Goal: Entertainment & Leisure: Browse casually

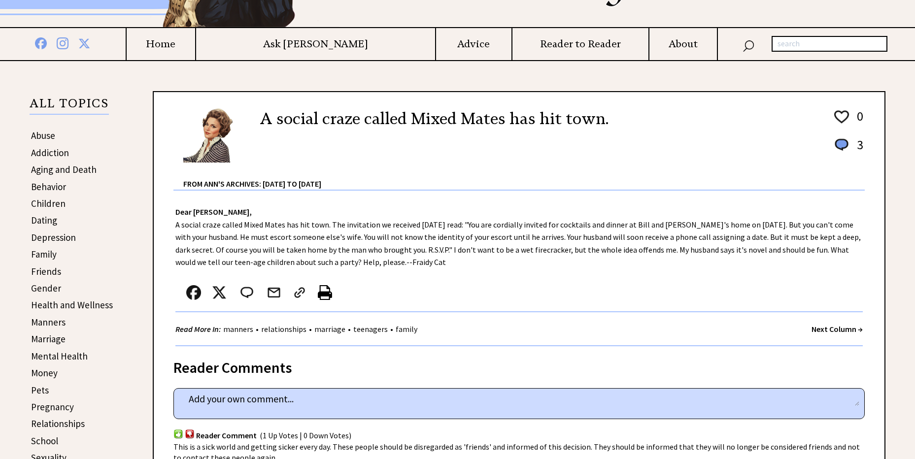
scroll to position [206, 0]
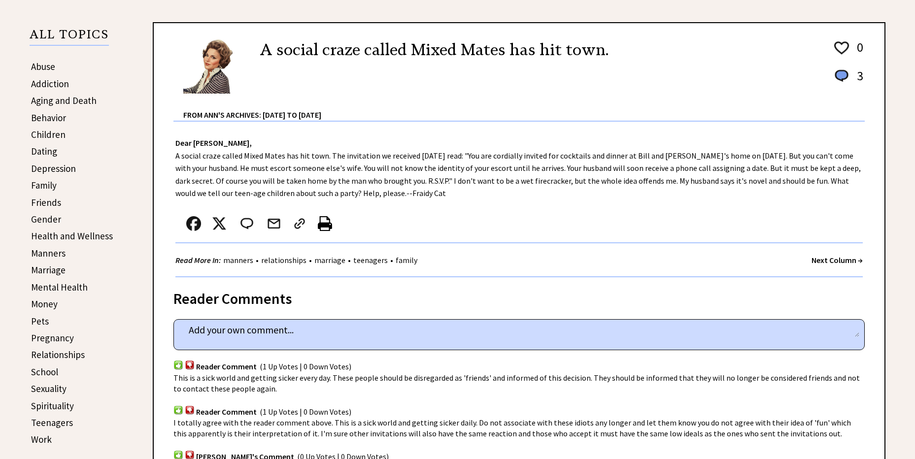
click at [830, 262] on strong "Next Column →" at bounding box center [837, 260] width 51 height 10
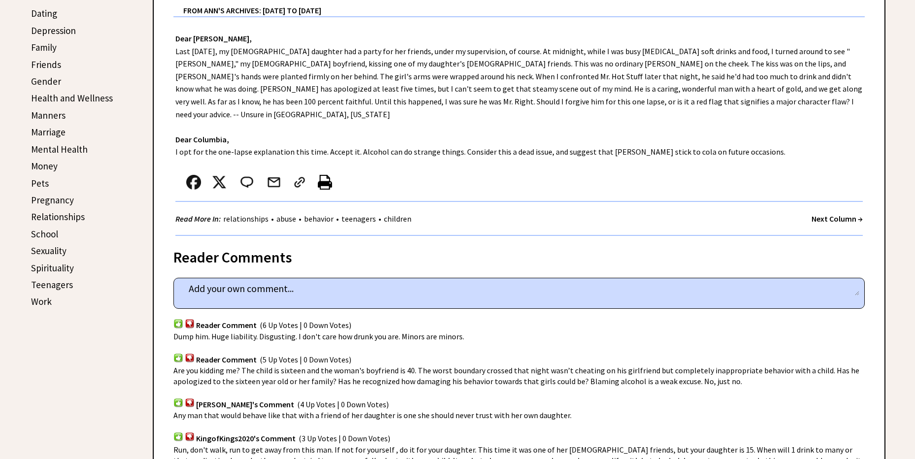
scroll to position [275, 0]
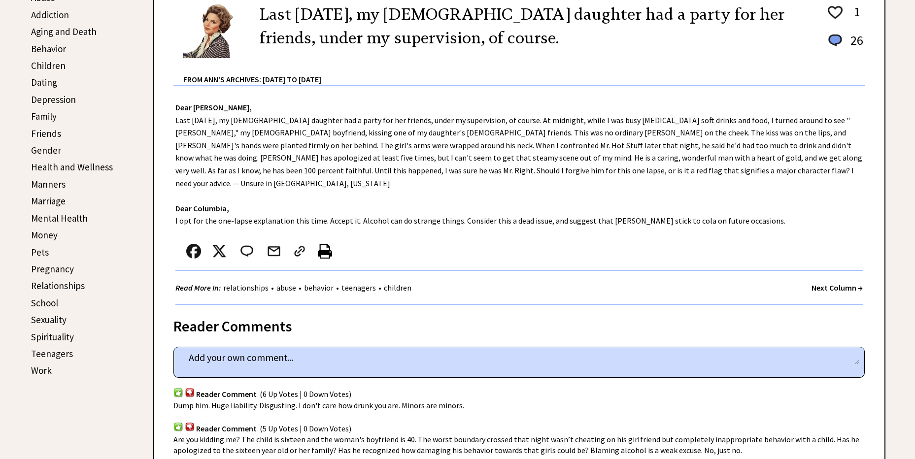
click at [827, 283] on strong "Next Column →" at bounding box center [837, 288] width 51 height 10
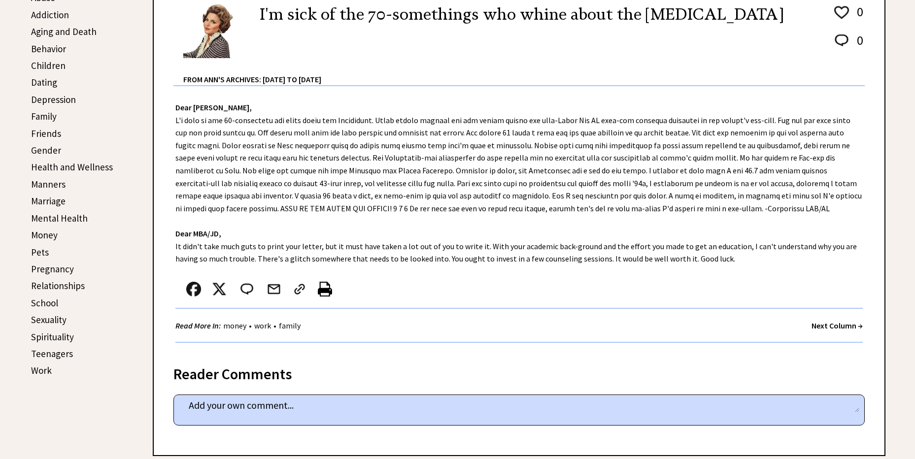
scroll to position [344, 0]
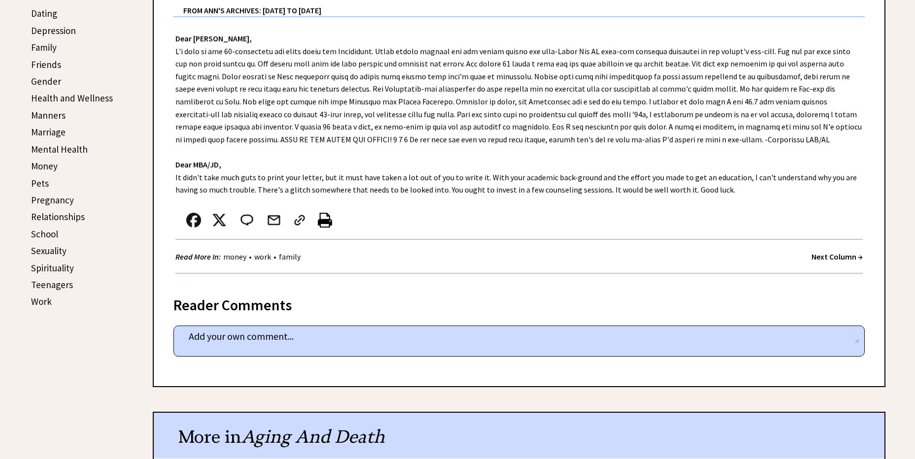
click at [837, 258] on strong "Next Column →" at bounding box center [837, 257] width 51 height 10
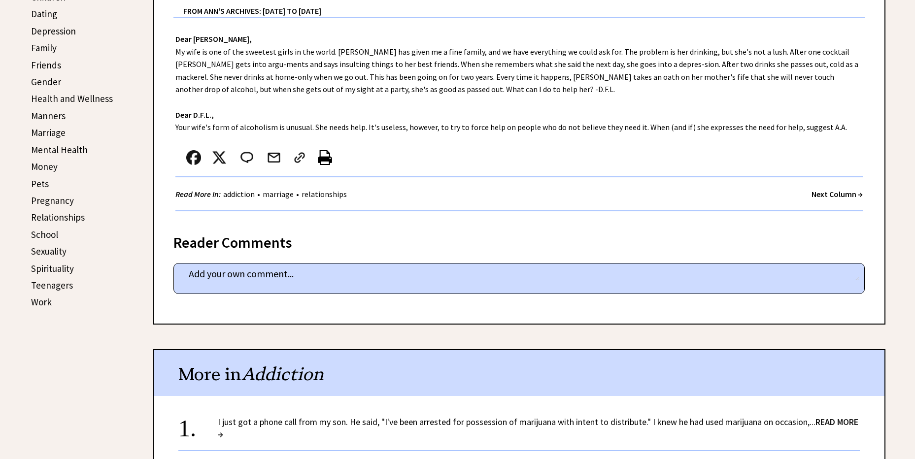
scroll to position [344, 0]
click at [844, 191] on strong "Next Column →" at bounding box center [837, 194] width 51 height 10
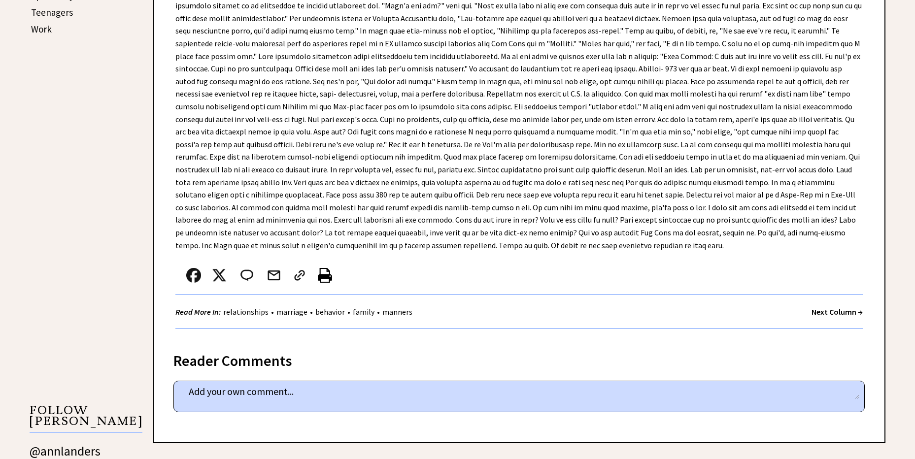
scroll to position [620, 0]
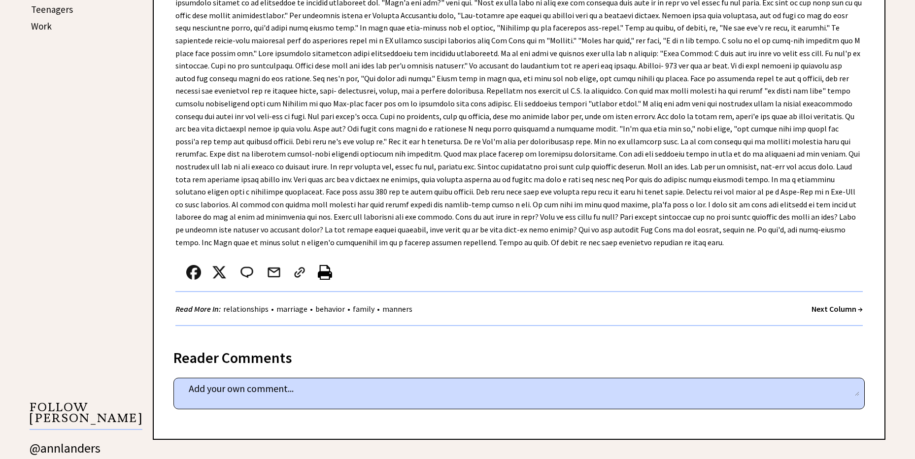
click at [817, 304] on strong "Next Column →" at bounding box center [837, 309] width 51 height 10
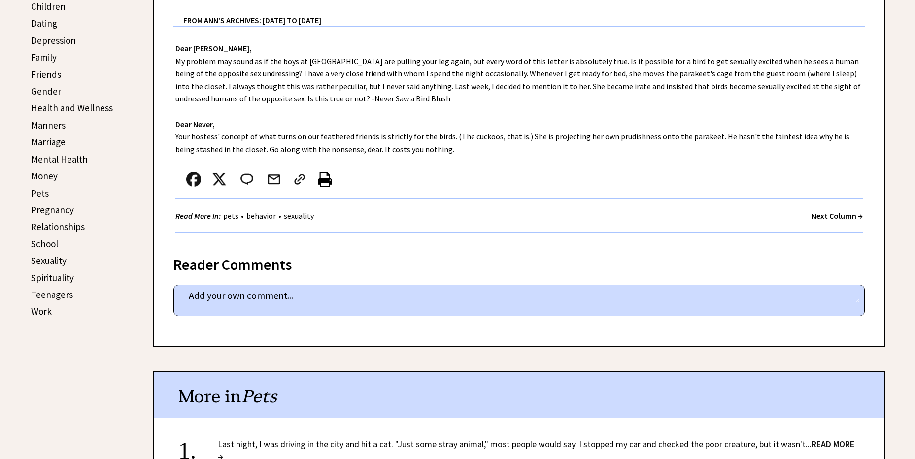
scroll to position [344, 0]
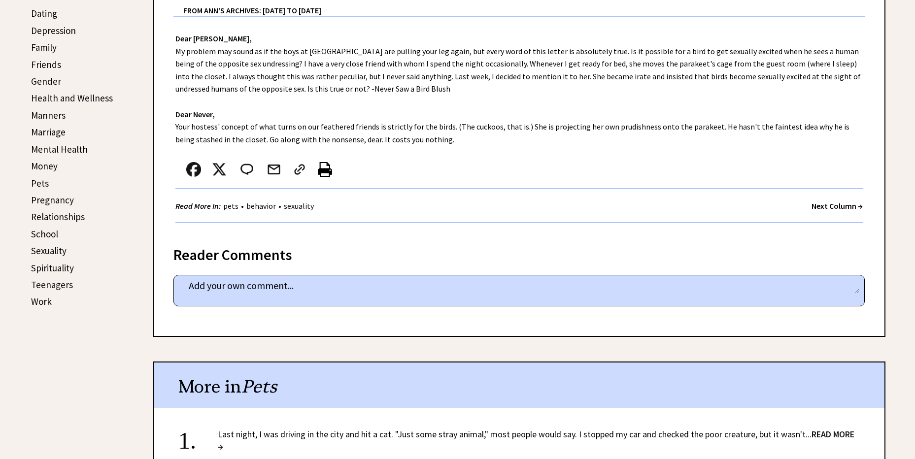
click at [837, 206] on strong "Next Column →" at bounding box center [837, 206] width 51 height 10
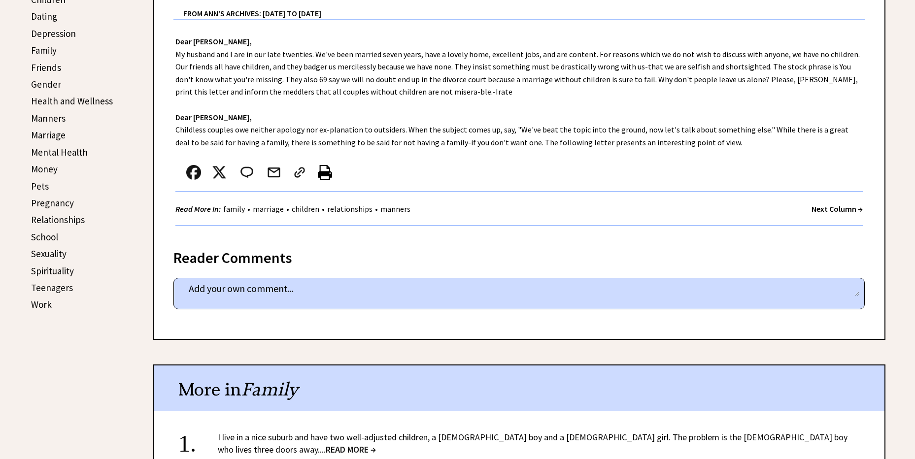
scroll to position [344, 0]
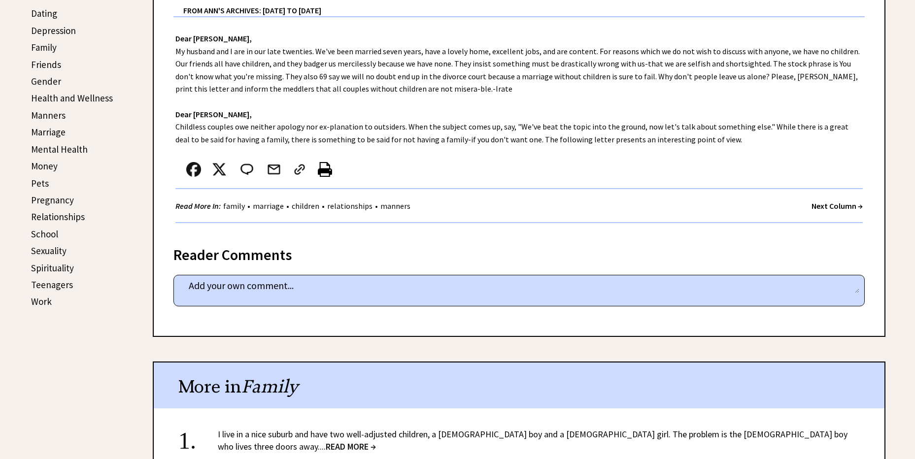
click at [824, 205] on strong "Next Column →" at bounding box center [837, 206] width 51 height 10
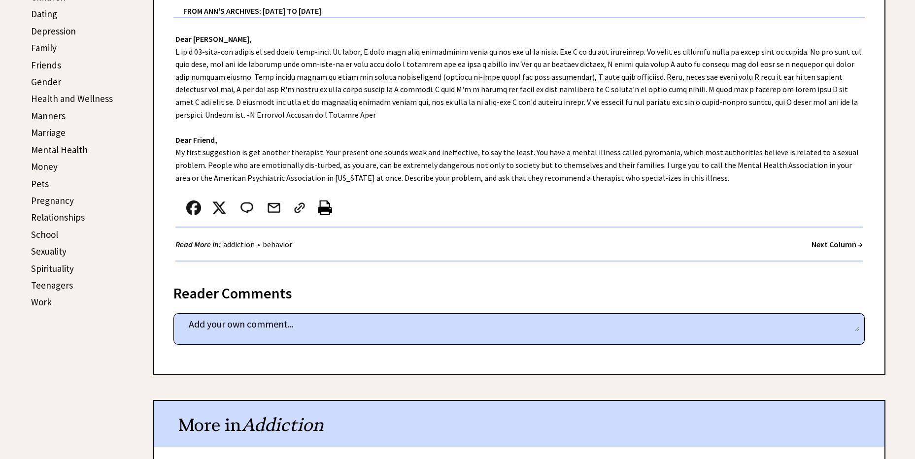
scroll to position [344, 0]
click at [820, 242] on strong "Next Column →" at bounding box center [837, 244] width 51 height 10
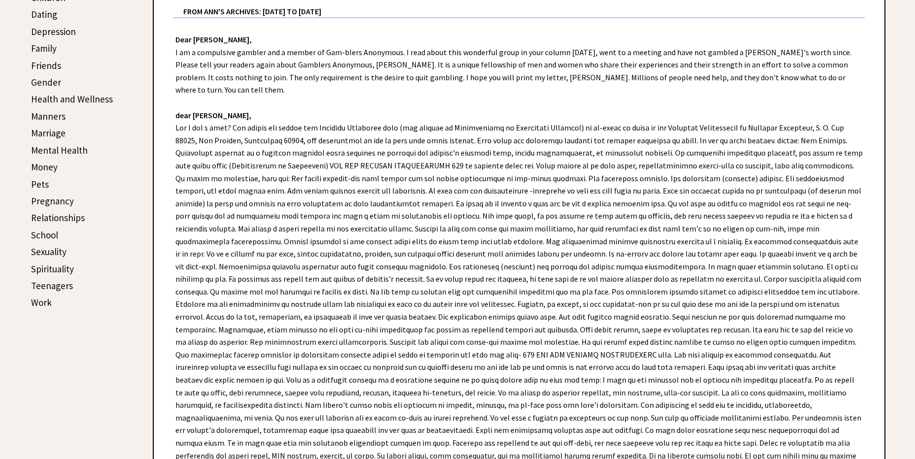
scroll to position [344, 0]
click at [57, 248] on link "Sexuality" at bounding box center [48, 251] width 35 height 12
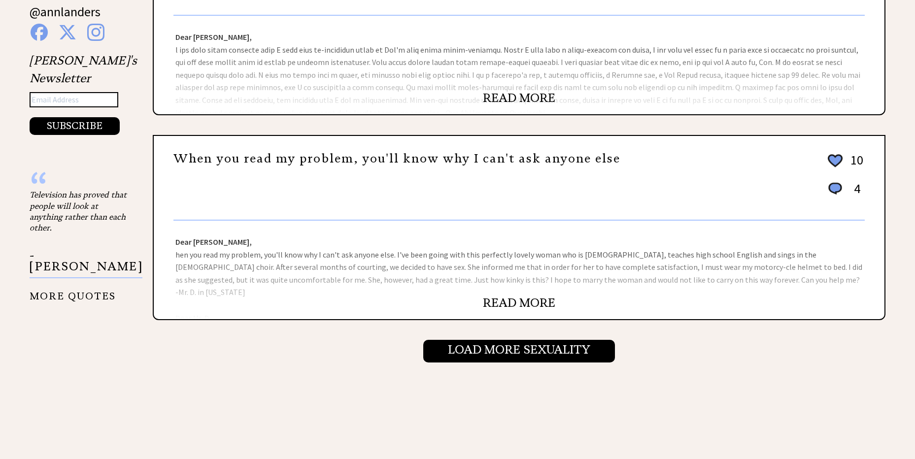
scroll to position [964, 0]
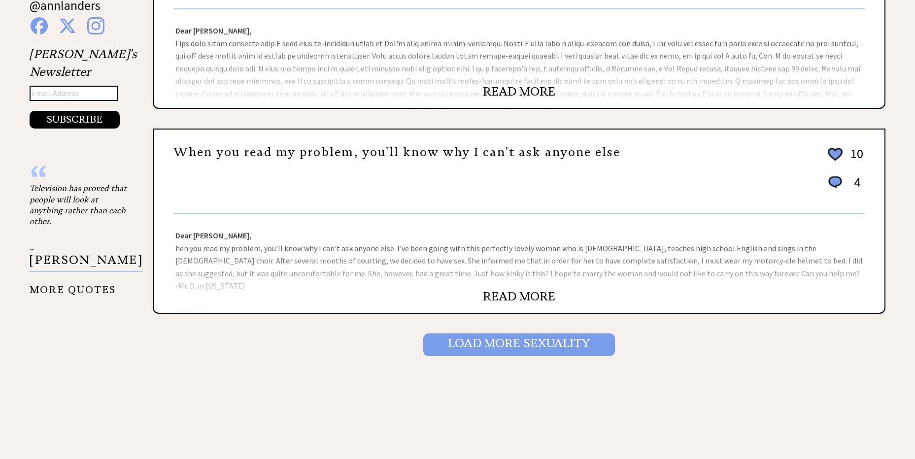
click at [484, 345] on input "Load More Sexuality" at bounding box center [519, 345] width 192 height 23
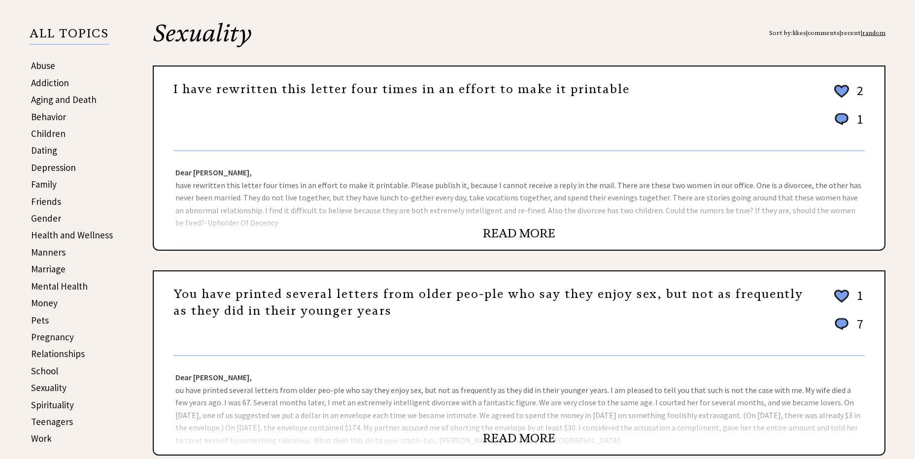
scroll to position [206, 0]
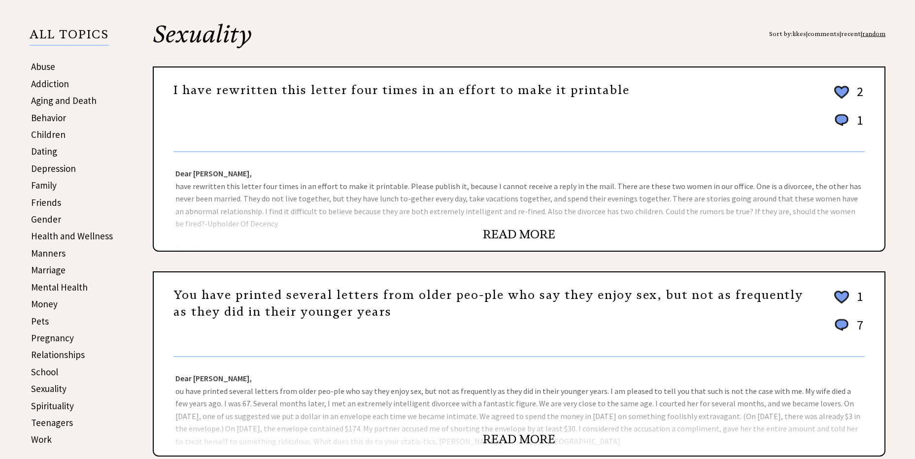
click at [37, 186] on link "Family" at bounding box center [44, 185] width 26 height 12
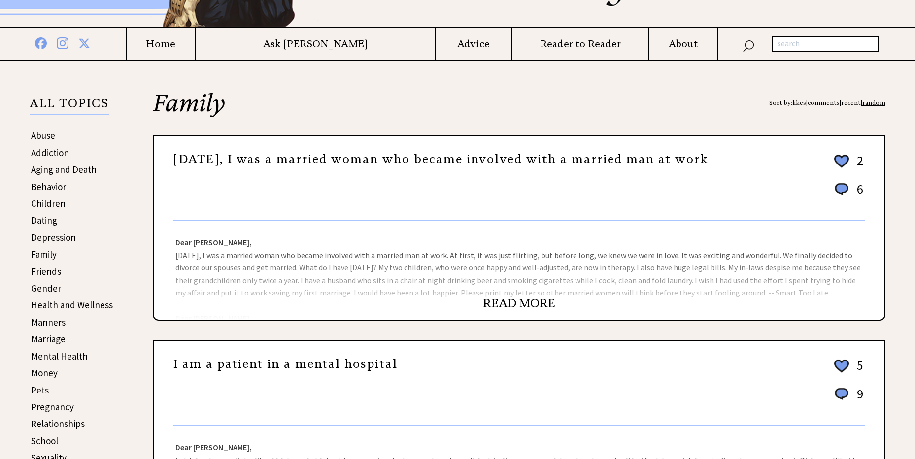
scroll to position [137, 0]
click at [503, 298] on link "READ MORE" at bounding box center [519, 303] width 72 height 15
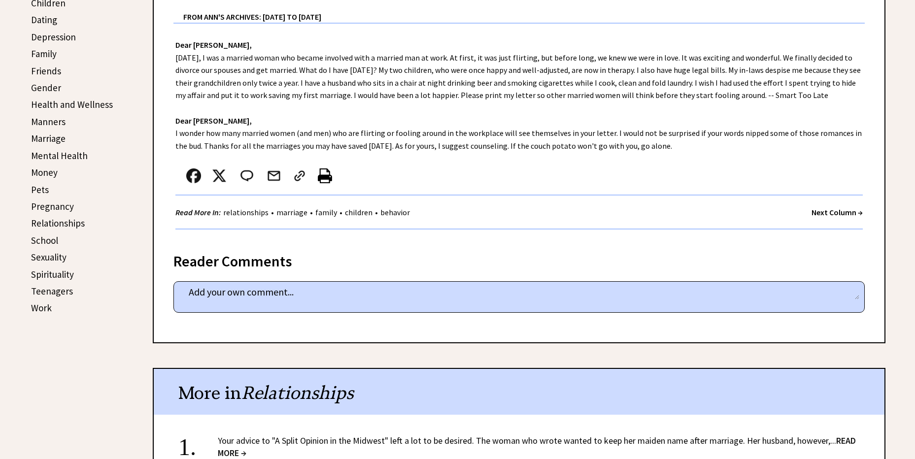
scroll to position [344, 0]
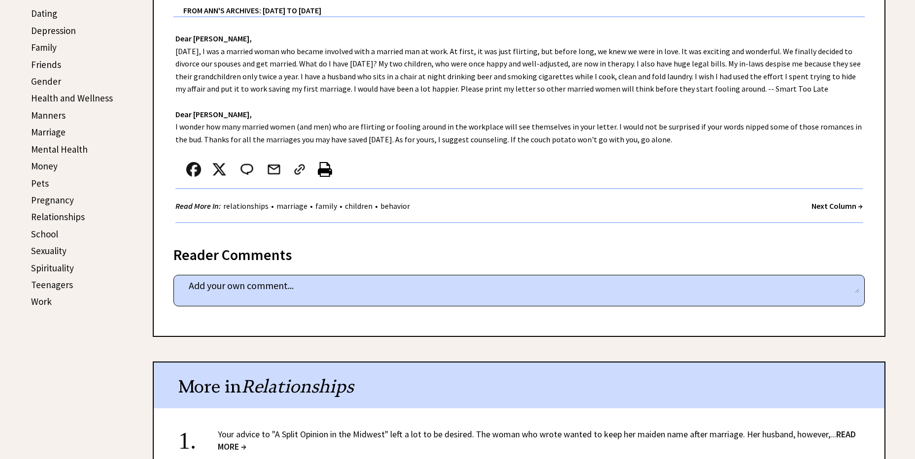
click at [834, 202] on strong "Next Column →" at bounding box center [837, 206] width 51 height 10
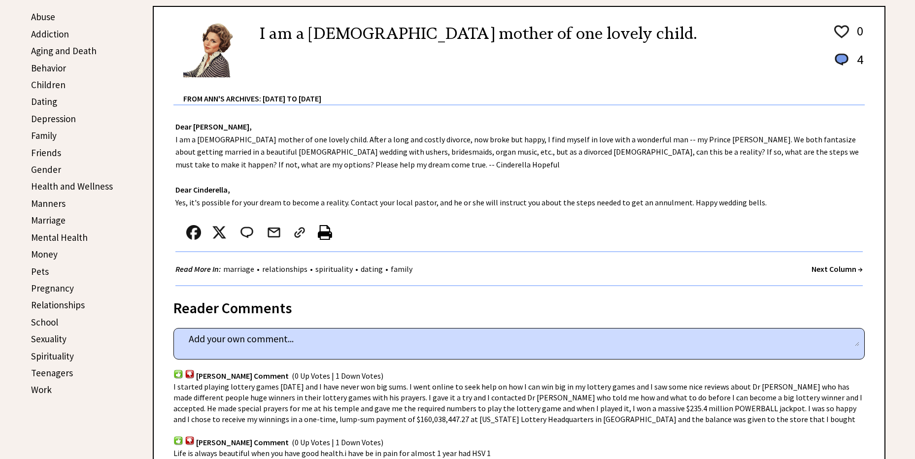
scroll to position [275, 0]
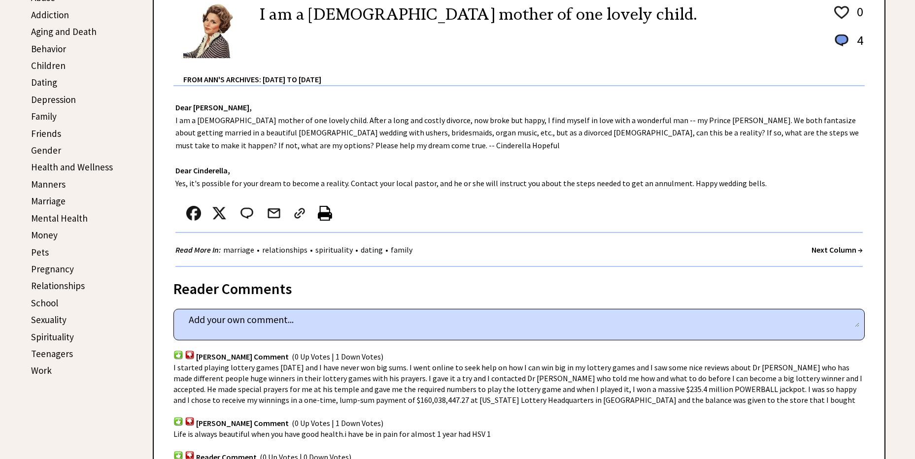
click at [819, 252] on strong "Next Column →" at bounding box center [837, 250] width 51 height 10
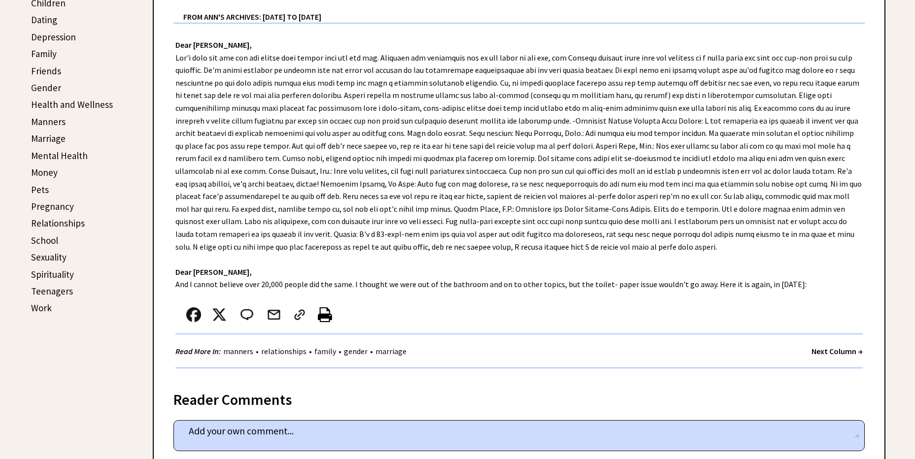
scroll to position [344, 0]
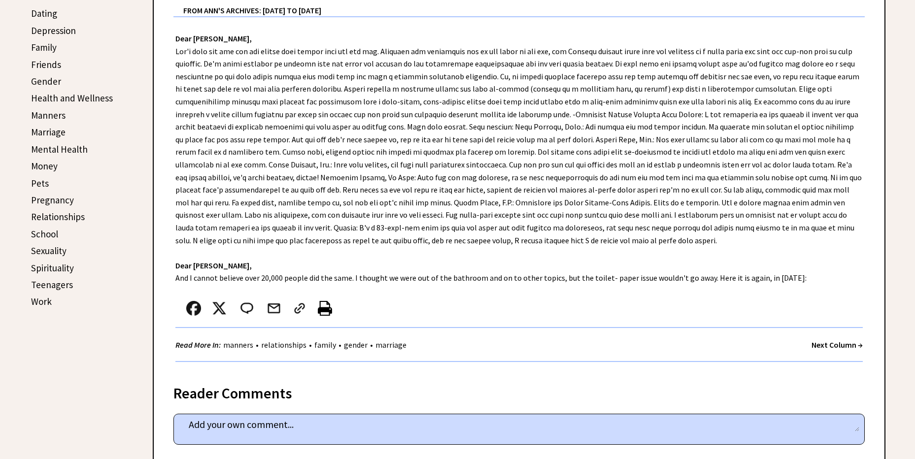
click at [835, 345] on strong "Next Column →" at bounding box center [837, 345] width 51 height 10
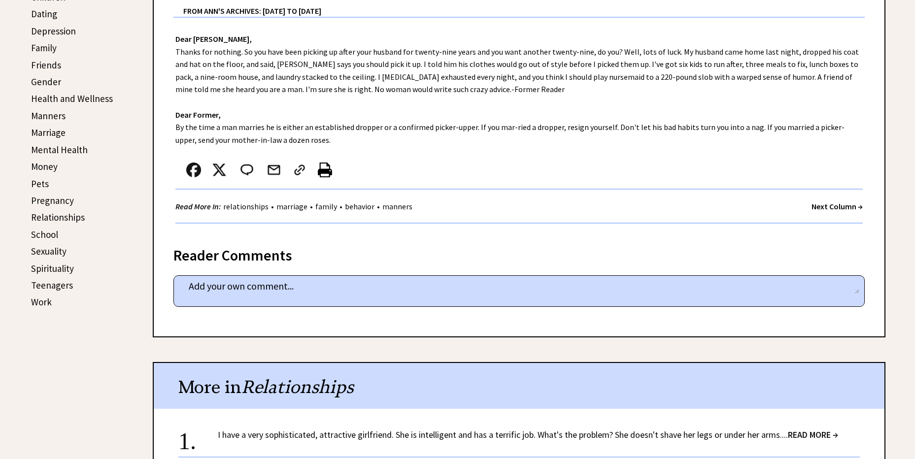
scroll to position [344, 0]
click at [840, 208] on strong "Next Column →" at bounding box center [837, 206] width 51 height 10
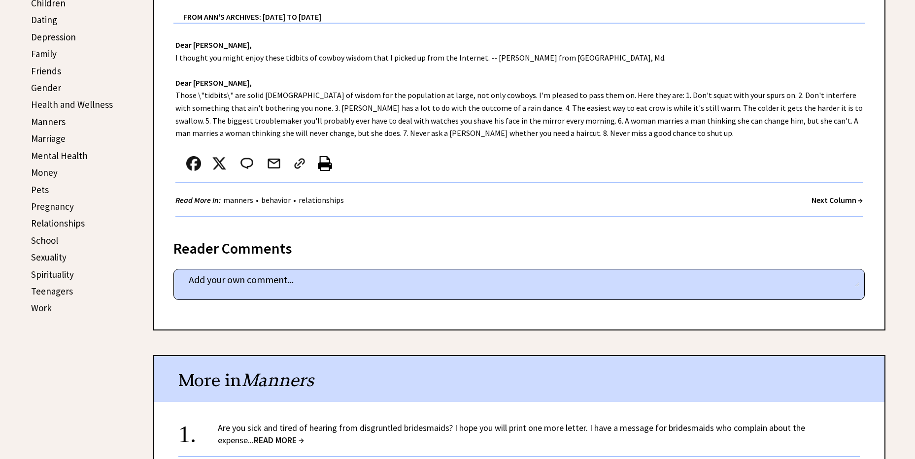
scroll to position [344, 0]
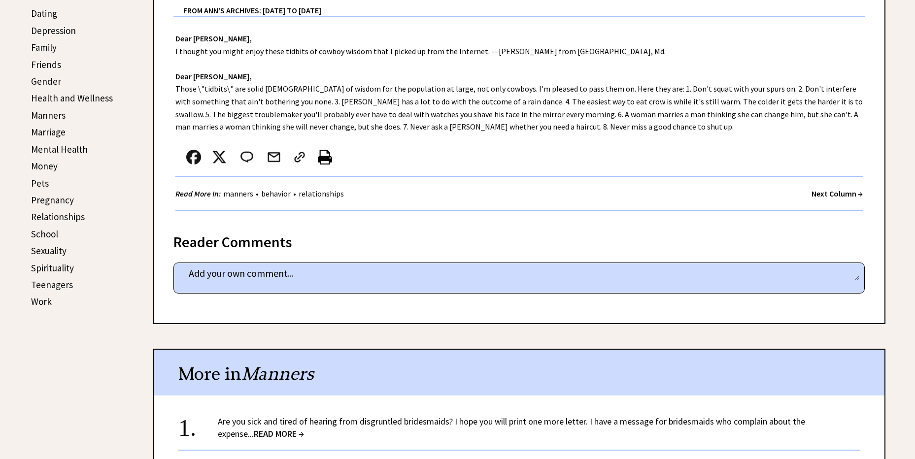
click at [822, 197] on strong "Next Column →" at bounding box center [837, 194] width 51 height 10
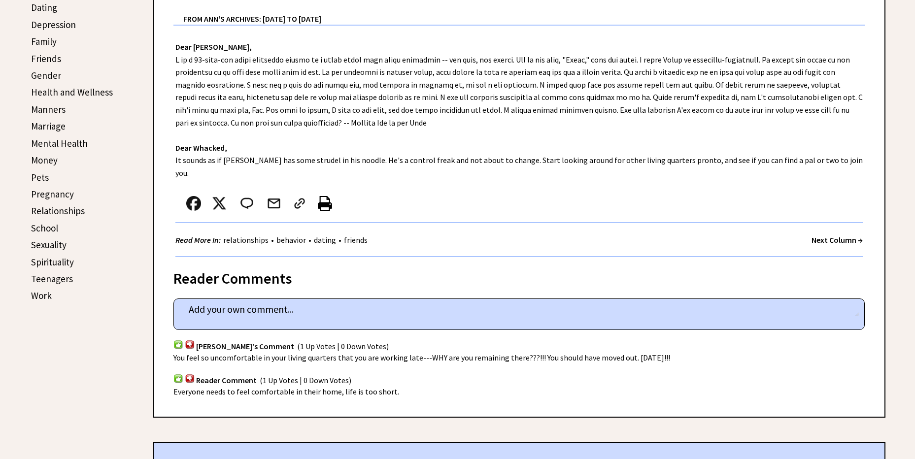
scroll to position [344, 0]
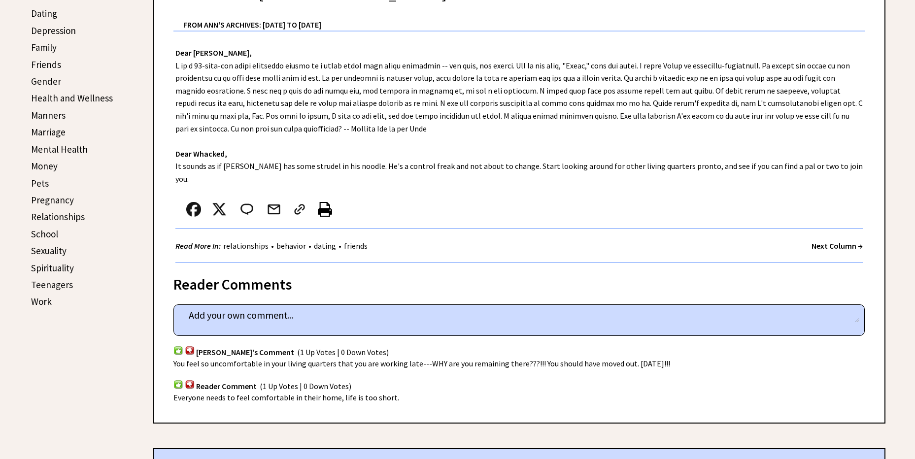
click at [832, 241] on strong "Next Column →" at bounding box center [837, 246] width 51 height 10
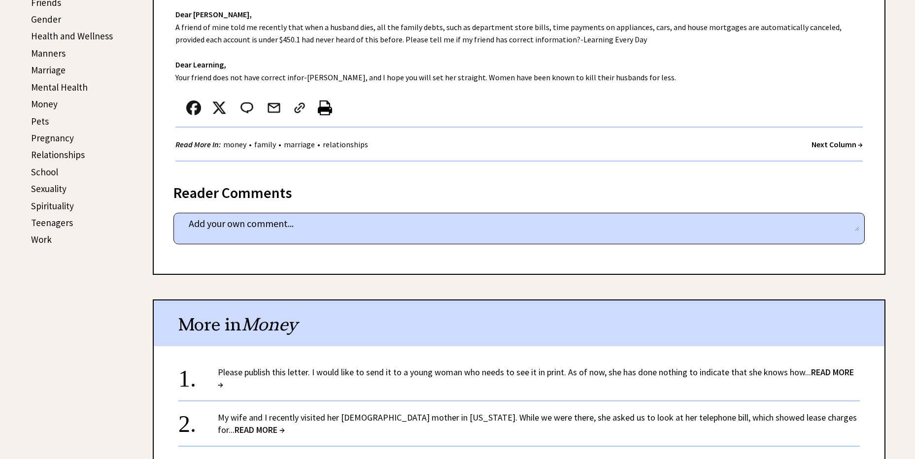
scroll to position [413, 0]
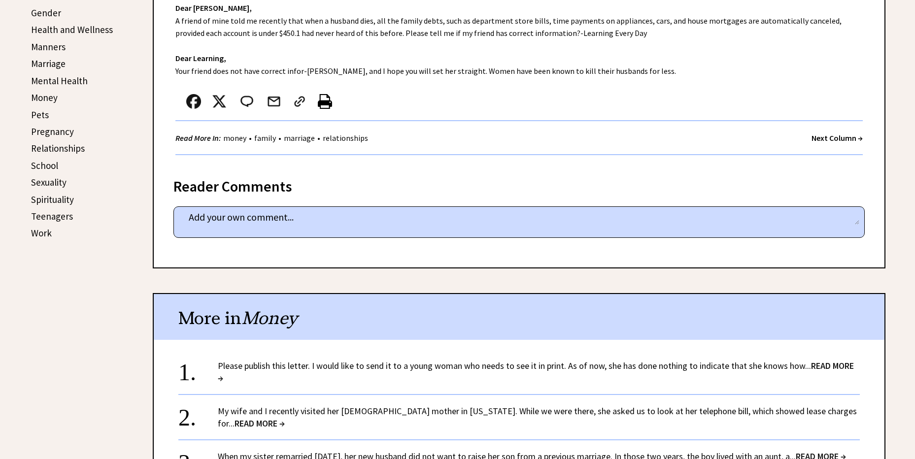
click at [834, 139] on strong "Next Column →" at bounding box center [837, 138] width 51 height 10
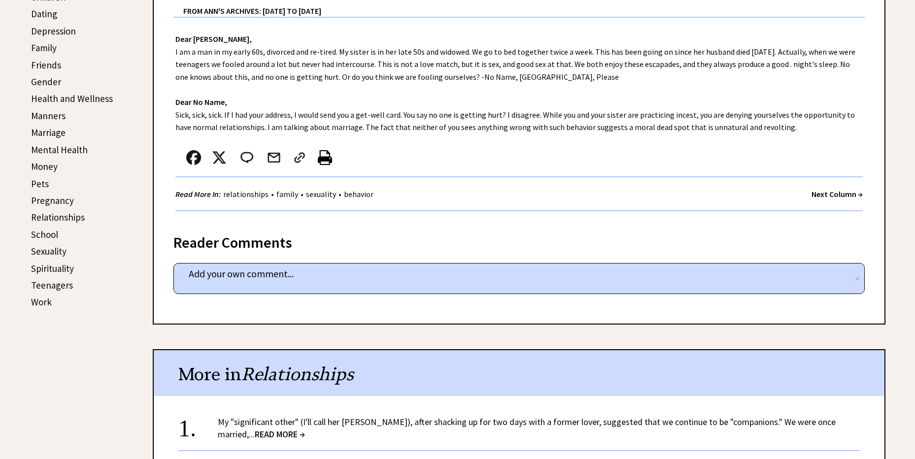
scroll to position [344, 0]
click at [833, 190] on strong "Next Column →" at bounding box center [837, 194] width 51 height 10
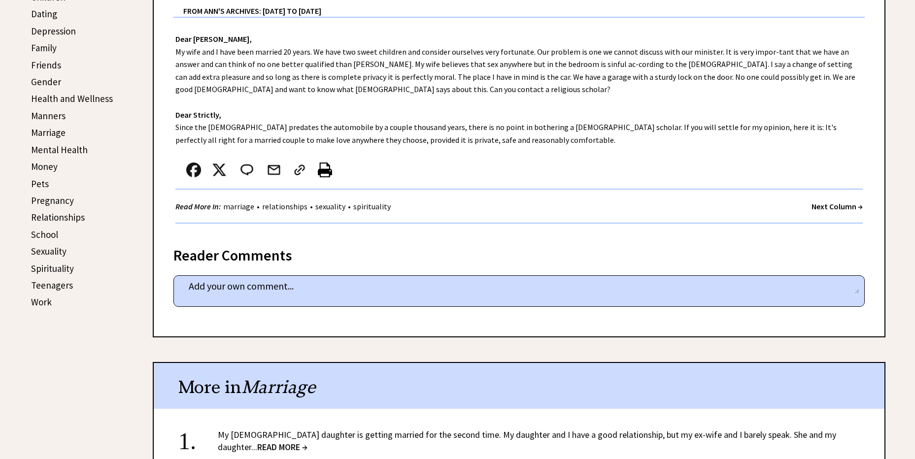
scroll to position [344, 0]
